Goal: Information Seeking & Learning: Learn about a topic

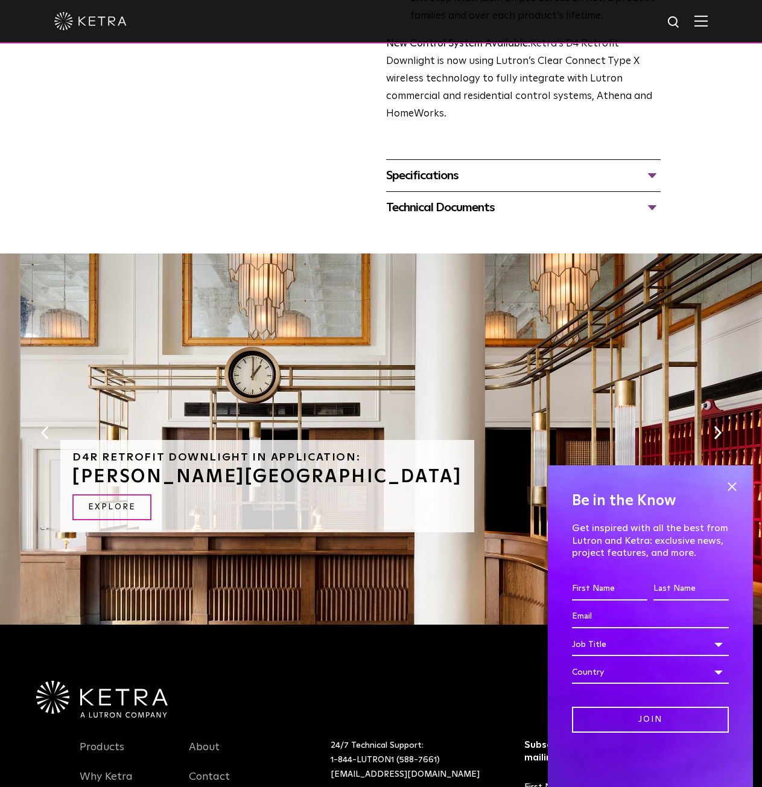
scroll to position [731, 0]
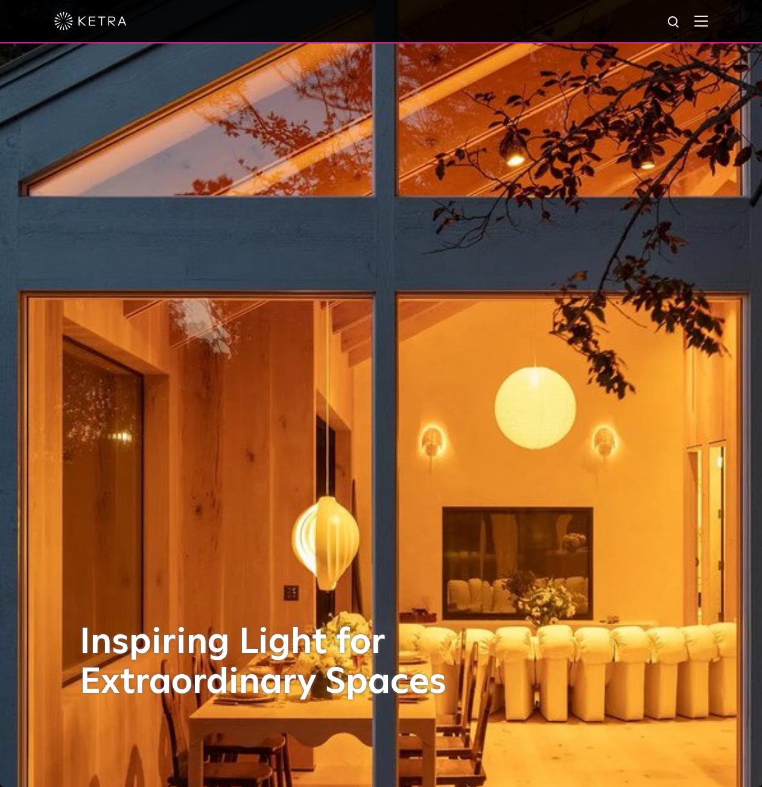
click at [703, 19] on div at bounding box center [381, 21] width 654 height 42
click at [708, 23] on img at bounding box center [701, 20] width 13 height 11
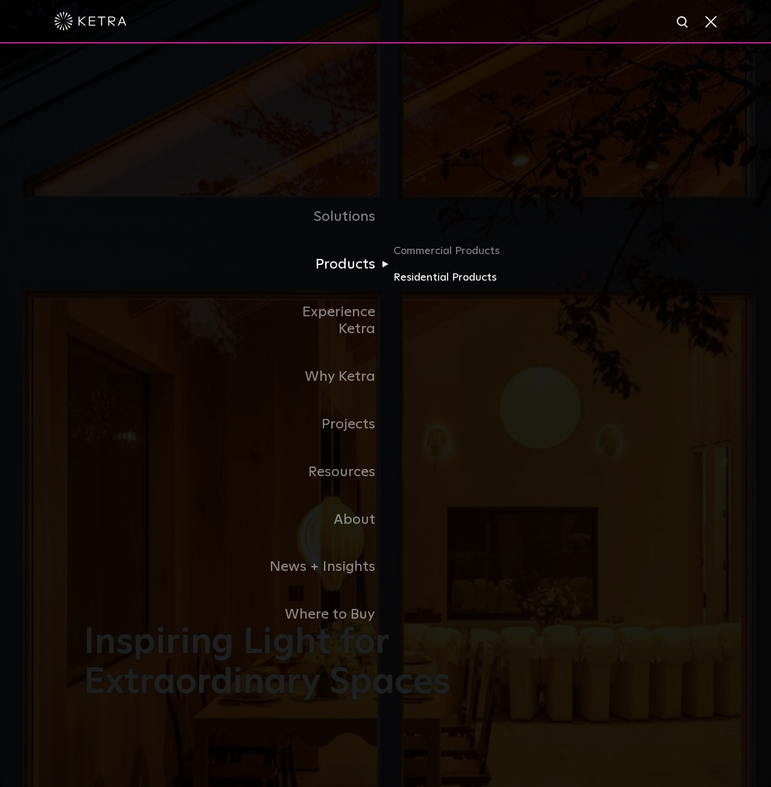
click at [430, 284] on link "Residential Products" at bounding box center [452, 278] width 116 height 18
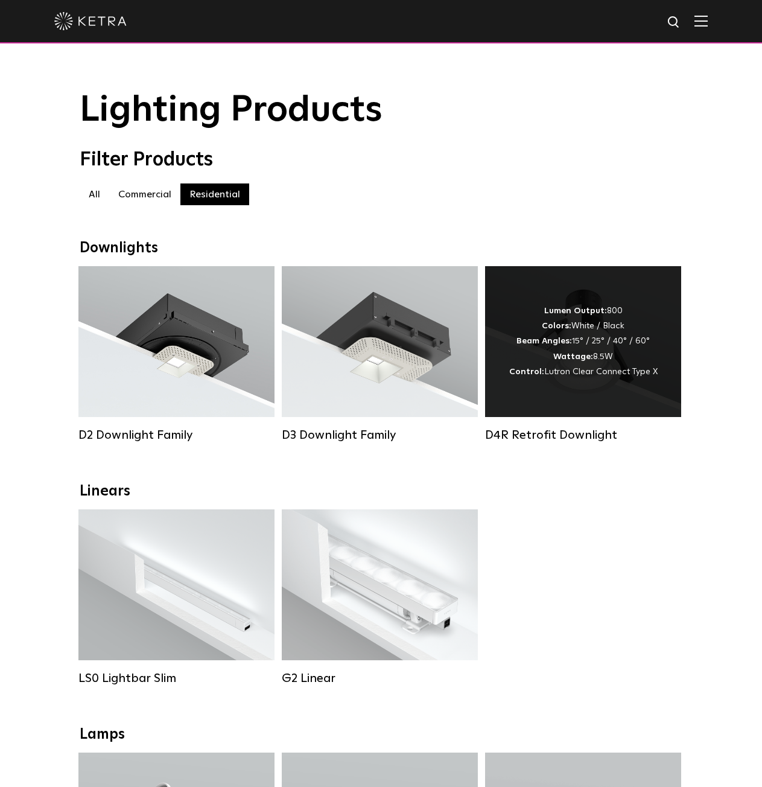
click at [655, 308] on div "Lumen Output: 800 Colors: White / Black Beam Angles: 15° / 25° / 40° / 60° Watt…" at bounding box center [583, 341] width 196 height 151
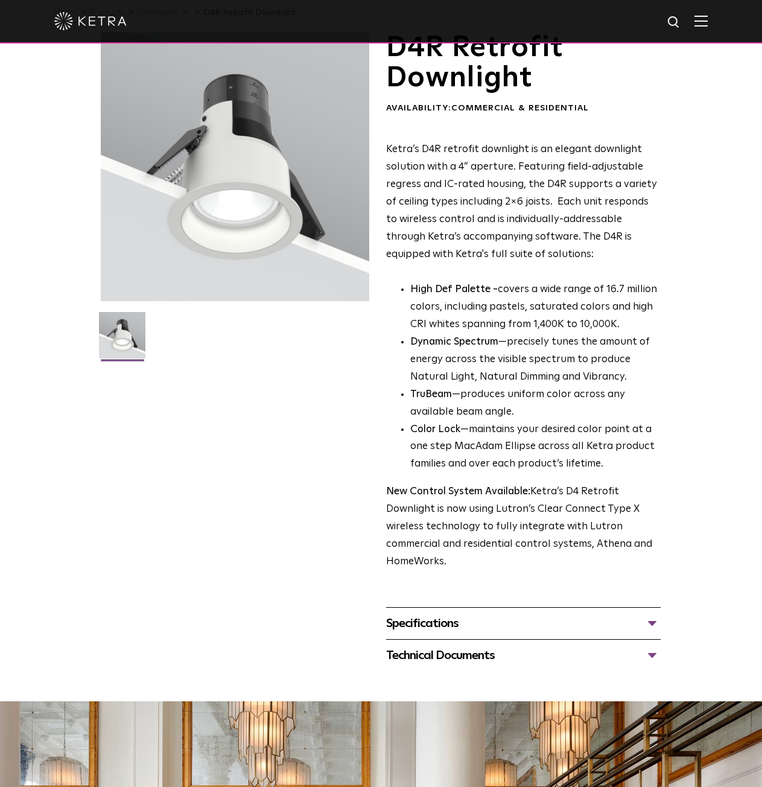
scroll to position [181, 0]
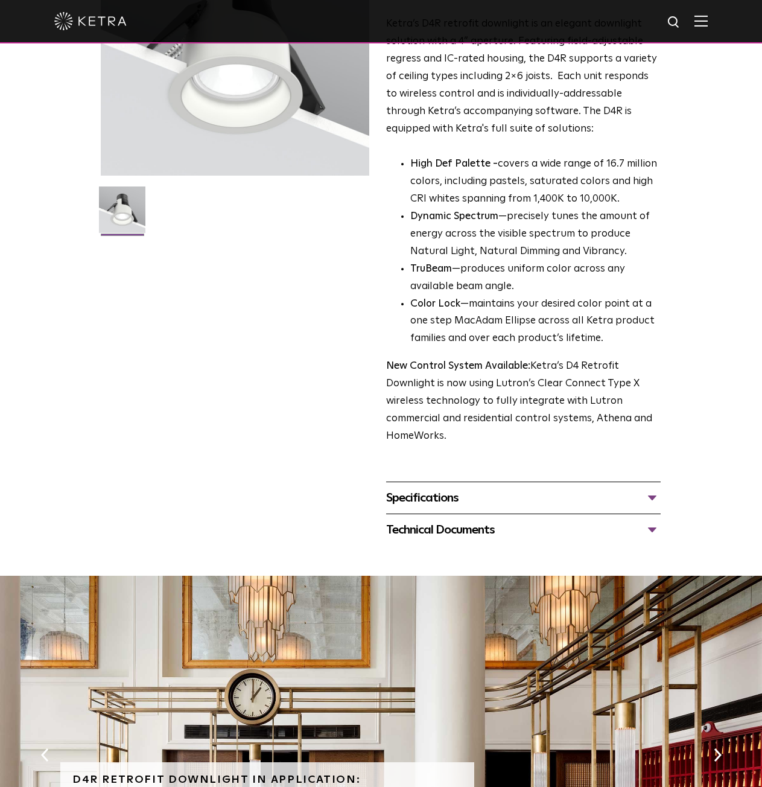
click at [544, 493] on div "Specifications" at bounding box center [523, 497] width 275 height 19
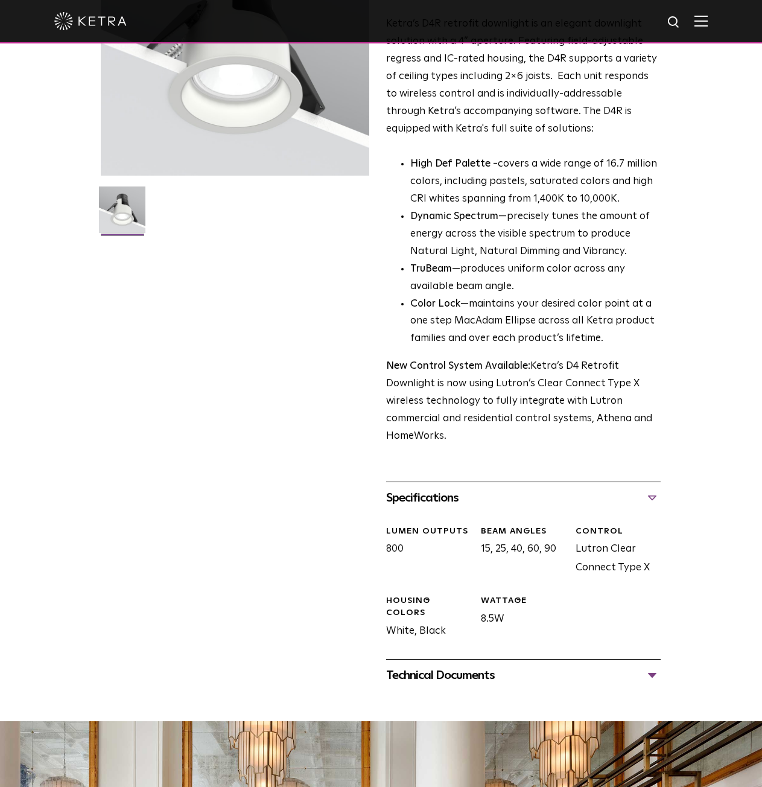
click at [567, 668] on div "Technical Documents" at bounding box center [523, 675] width 275 height 19
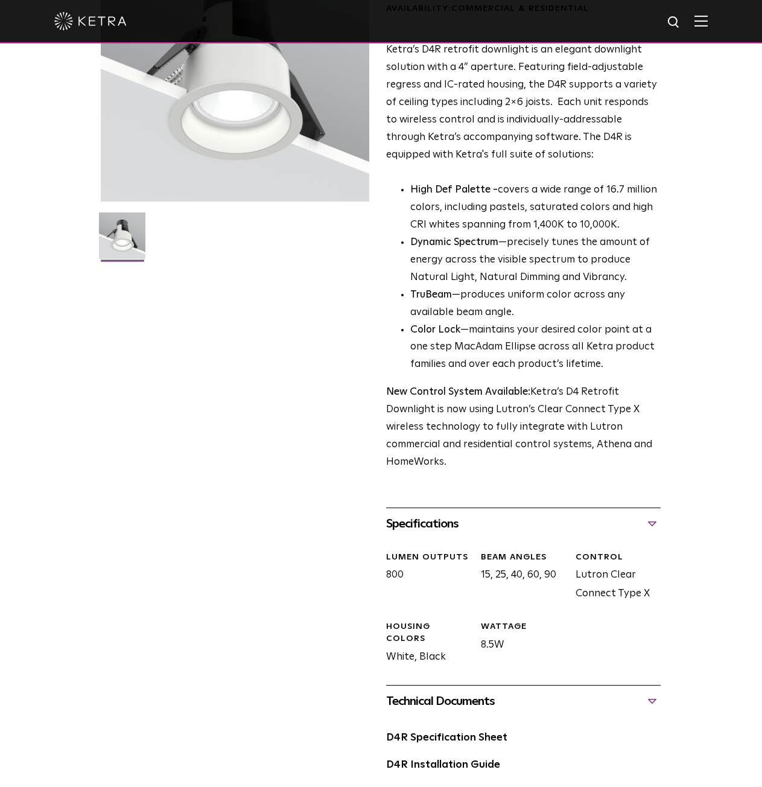
scroll to position [0, 0]
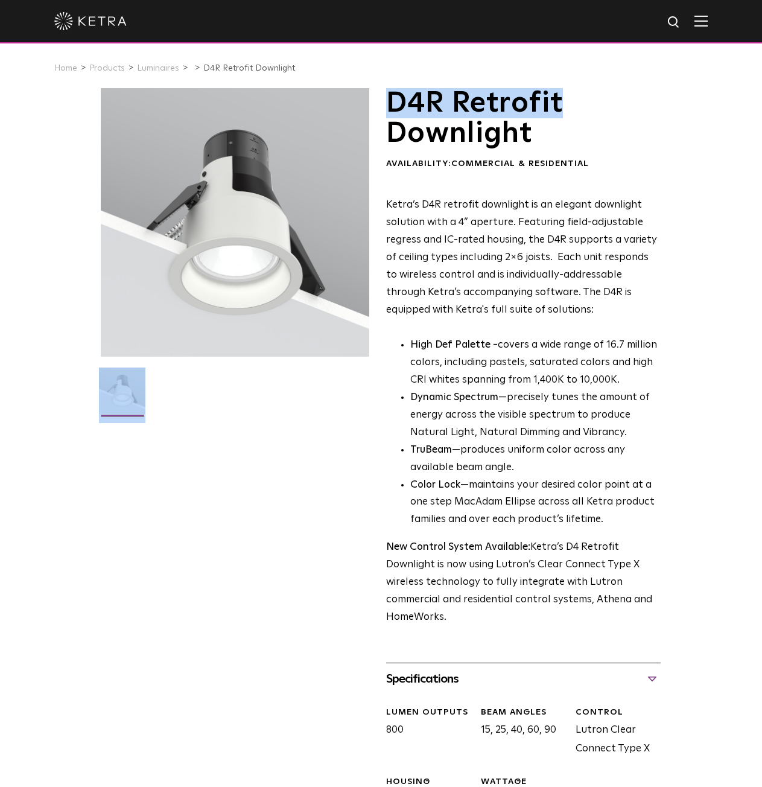
drag, startPoint x: 588, startPoint y: 106, endPoint x: 371, endPoint y: 98, distance: 216.9
click at [371, 98] on div "D4R Retrofit Downlight Availability: Commercial & Residential Ketra’s D4R retro…" at bounding box center [381, 561] width 561 height 946
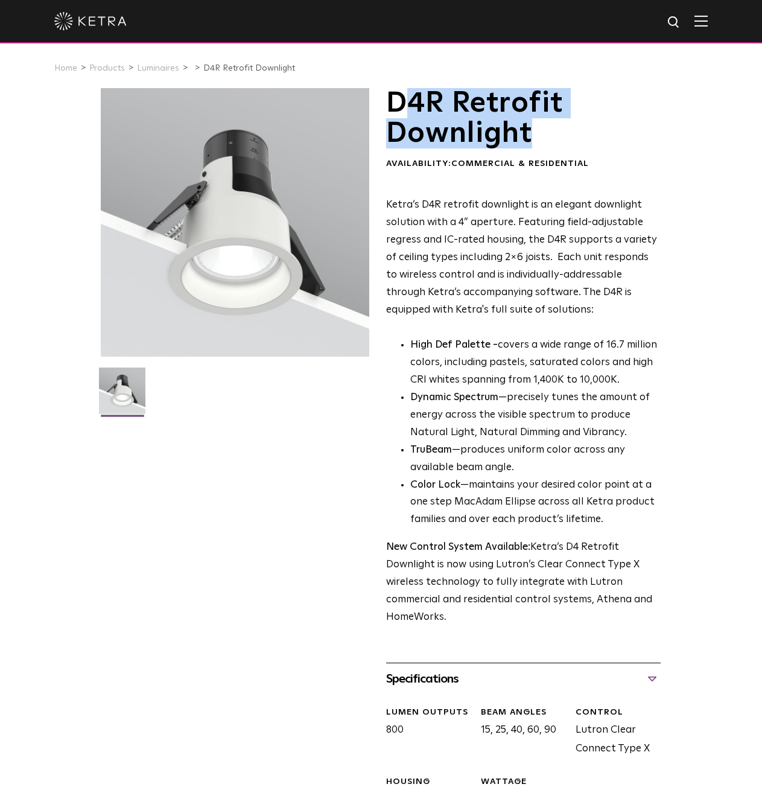
drag, startPoint x: 551, startPoint y: 136, endPoint x: 404, endPoint y: 98, distance: 151.7
click at [404, 98] on h1 "D4R Retrofit Downlight" at bounding box center [523, 118] width 275 height 61
